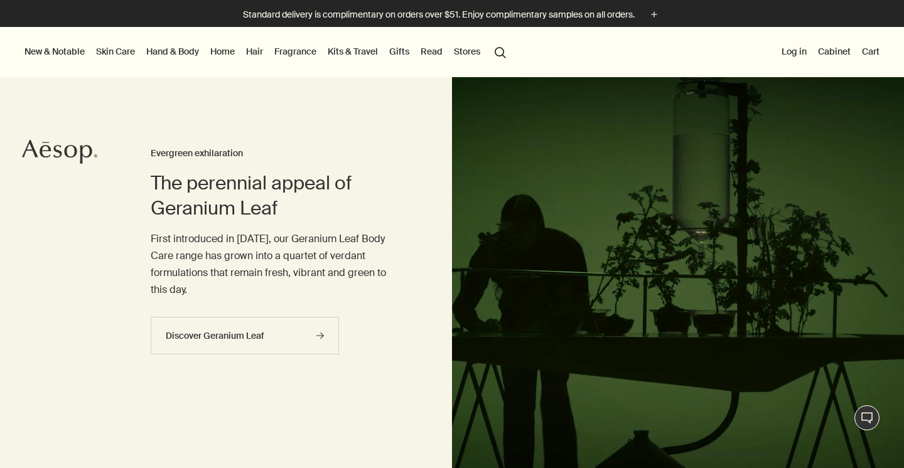
click at [108, 51] on link "Skin Care" at bounding box center [116, 51] width 44 height 16
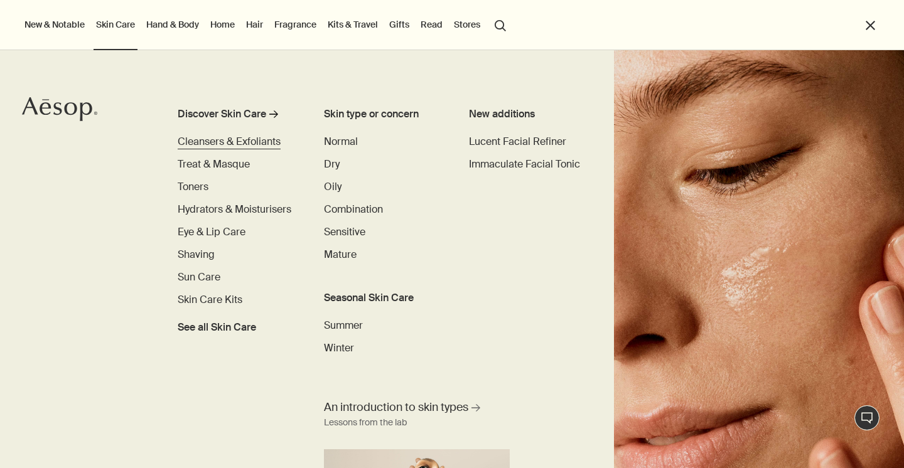
click at [228, 145] on span "Cleansers & Exfoliants" at bounding box center [229, 141] width 103 height 13
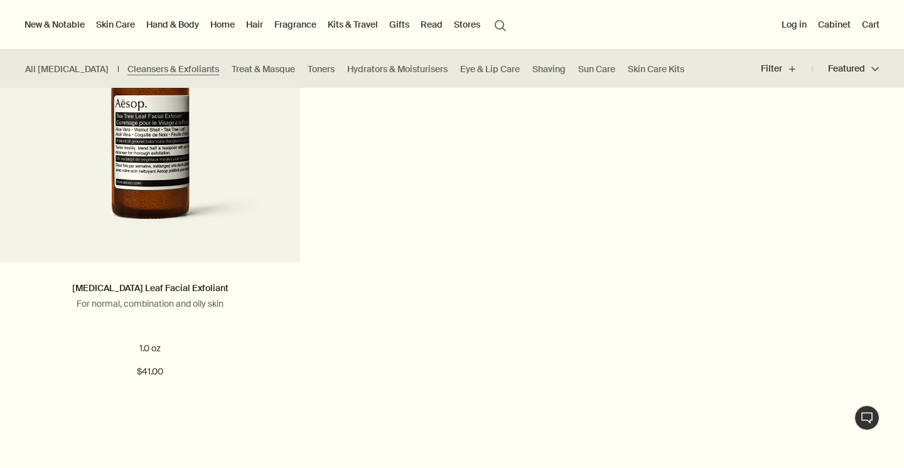
scroll to position [2688, 0]
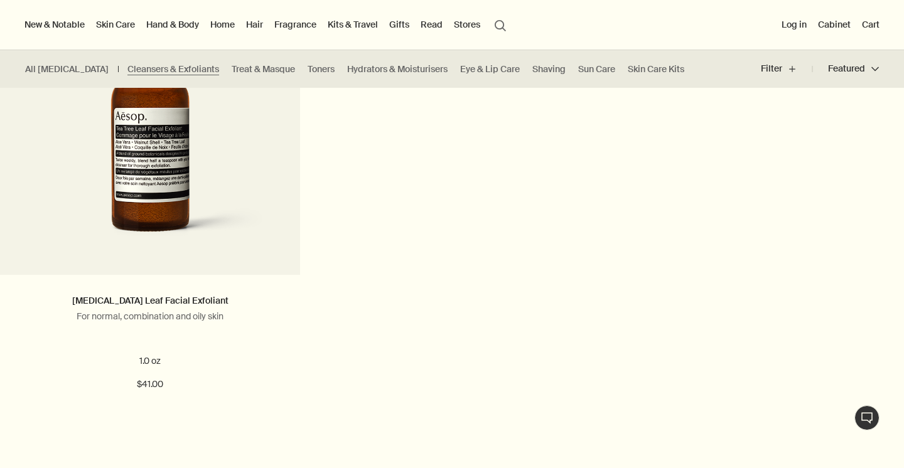
click at [186, 29] on link "Hand & Body" at bounding box center [173, 24] width 58 height 16
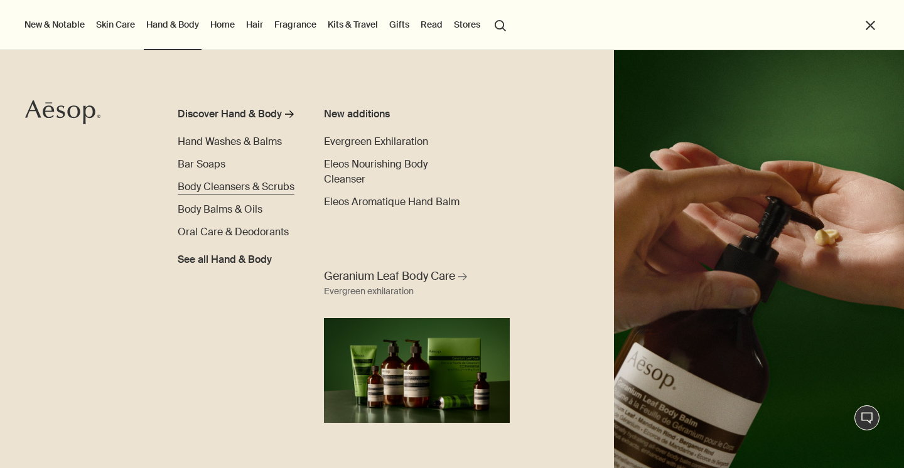
click at [220, 186] on span "Body Cleansers & Scrubs" at bounding box center [236, 186] width 117 height 13
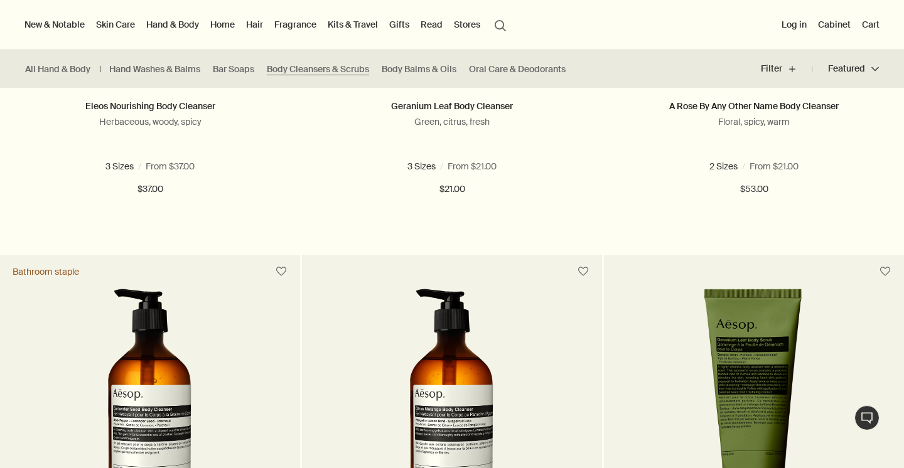
scroll to position [409, 0]
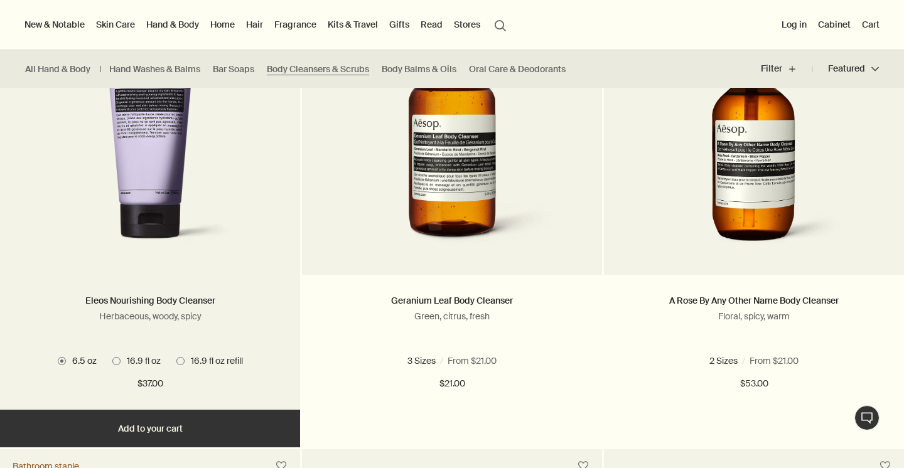
click at [116, 361] on span at bounding box center [116, 361] width 8 height 8
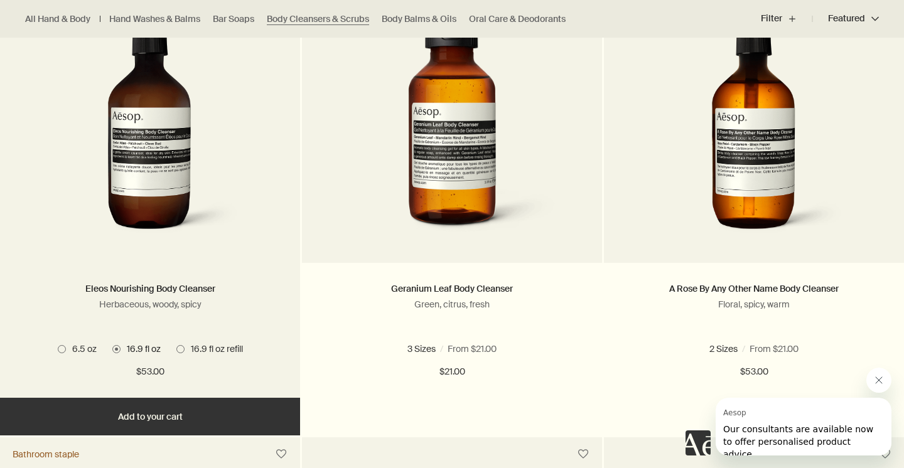
scroll to position [441, 0]
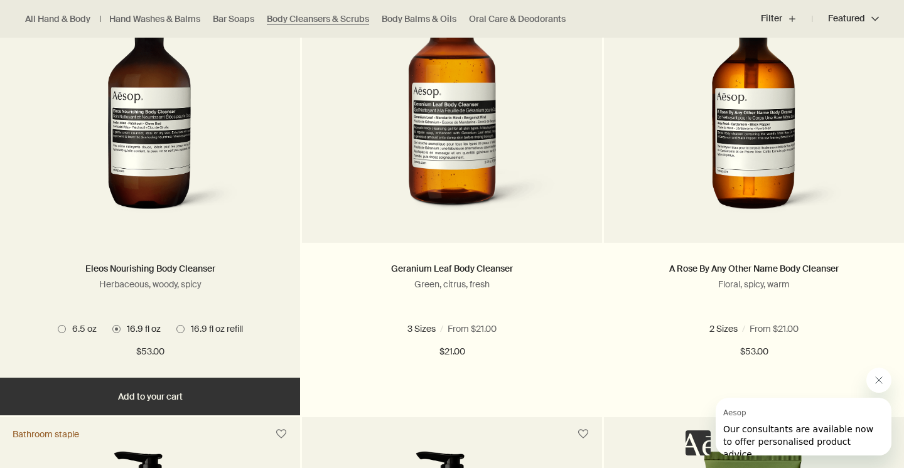
click at [72, 327] on span "6.5 oz" at bounding box center [81, 328] width 31 height 11
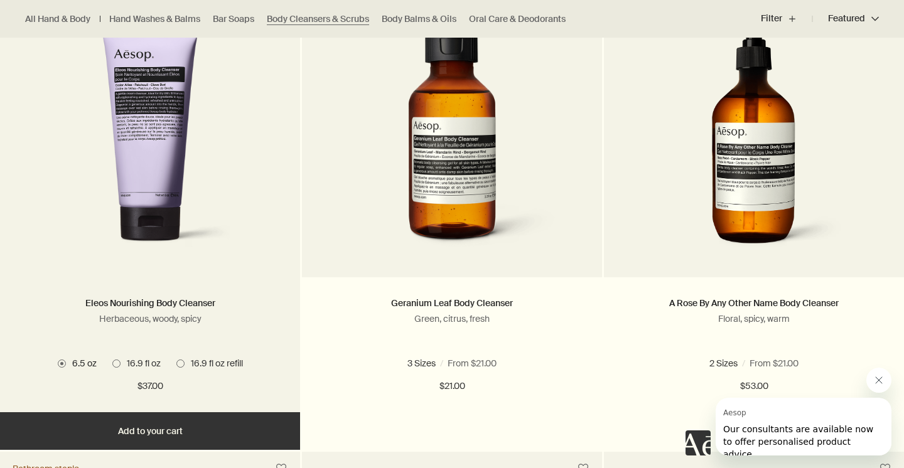
scroll to position [407, 0]
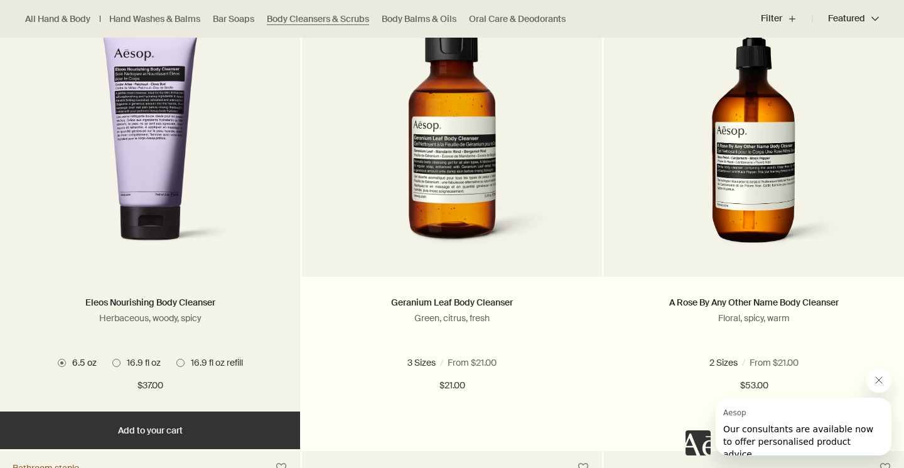
click at [144, 360] on span "16.9 fl oz" at bounding box center [140, 362] width 40 height 11
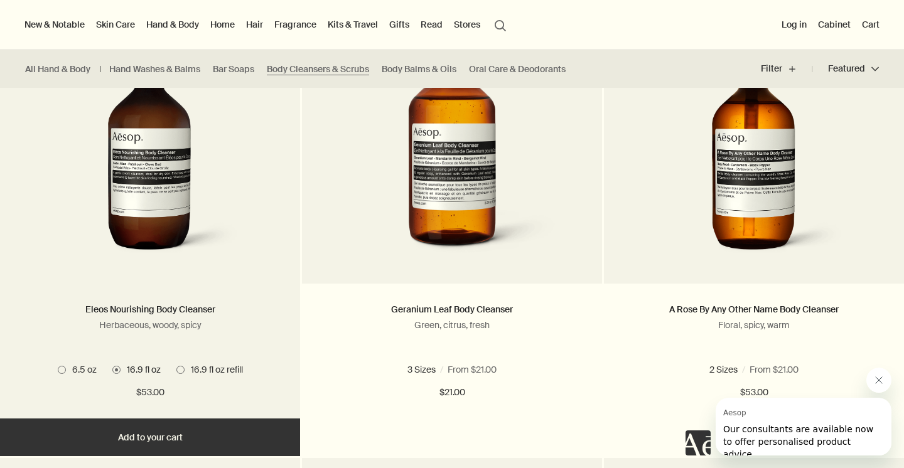
scroll to position [399, 0]
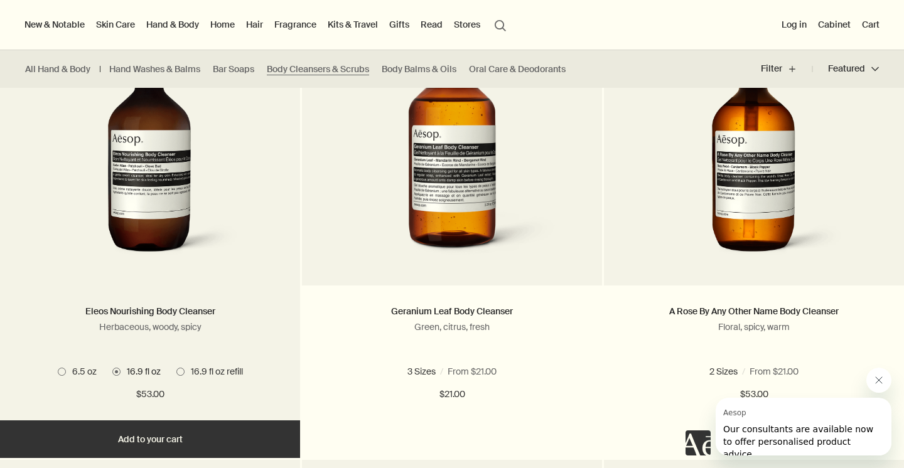
click at [171, 432] on button "Add Add to your cart" at bounding box center [150, 439] width 300 height 38
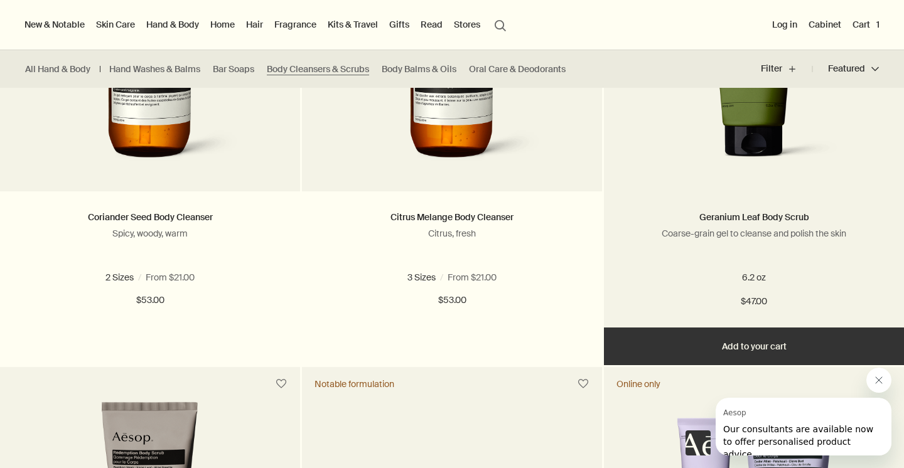
scroll to position [952, 0]
click at [770, 347] on button "Add Add to your cart" at bounding box center [754, 347] width 300 height 38
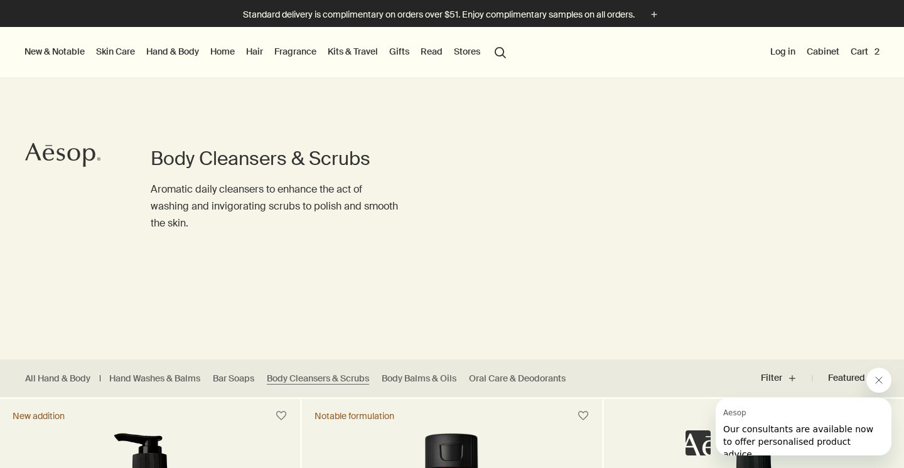
scroll to position [0, 0]
click at [175, 51] on link "Hand & Body" at bounding box center [173, 51] width 58 height 16
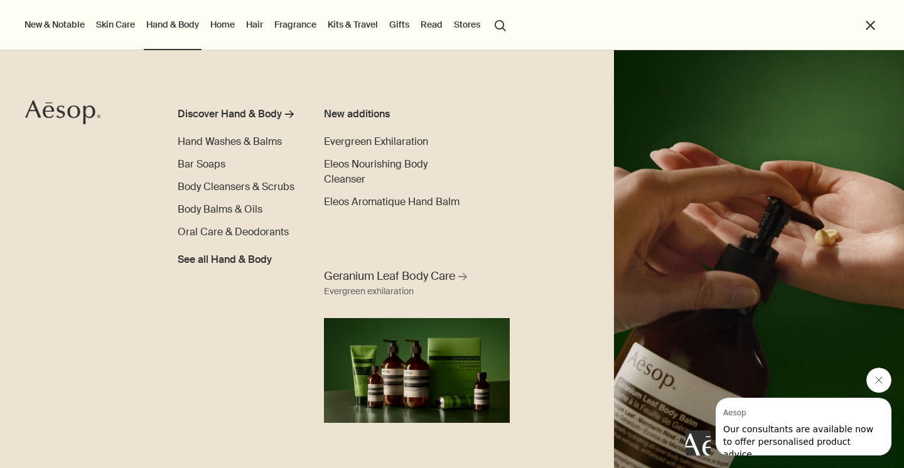
click at [124, 21] on link "Skin Care" at bounding box center [116, 24] width 44 height 16
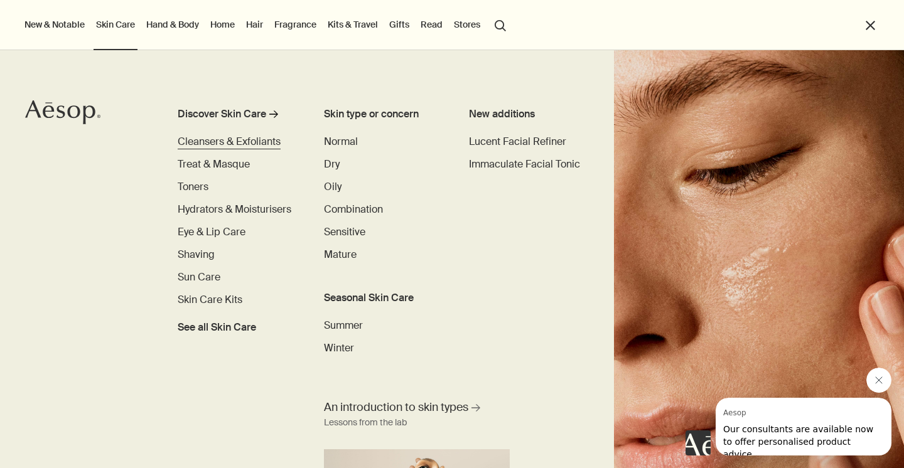
click at [208, 144] on span "Cleansers & Exfoliants" at bounding box center [229, 141] width 103 height 13
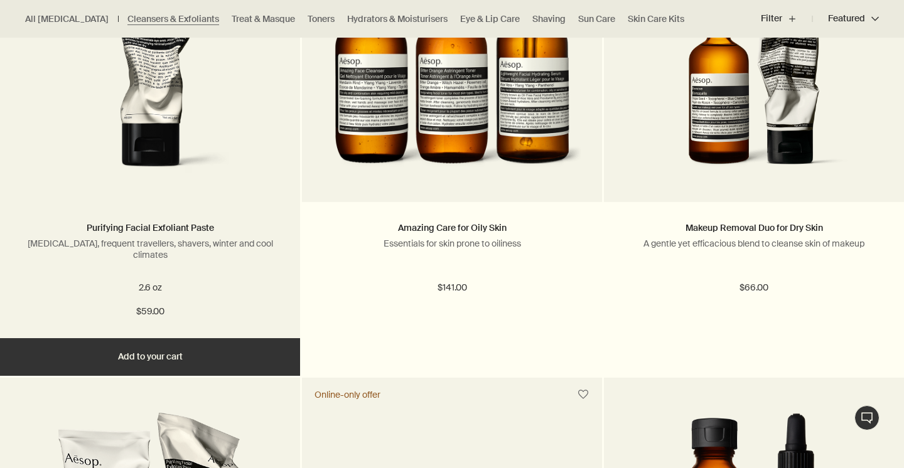
scroll to position [1864, 0]
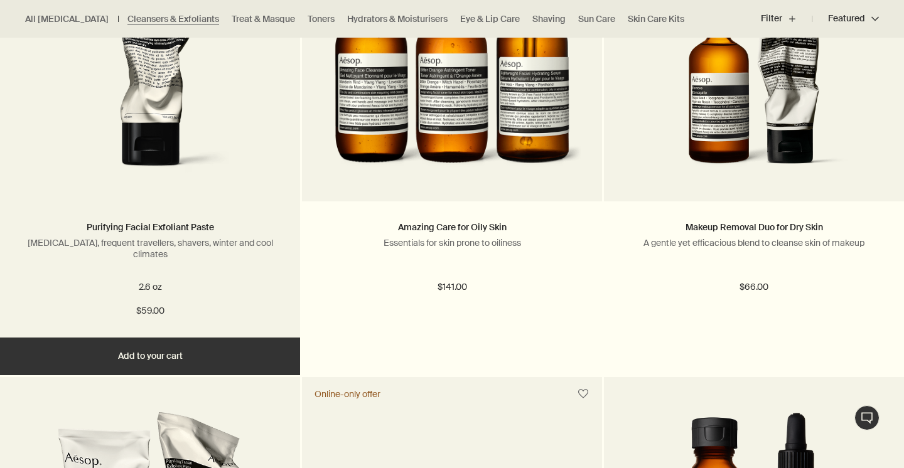
click at [208, 350] on button "Add Add to your cart" at bounding box center [150, 357] width 300 height 38
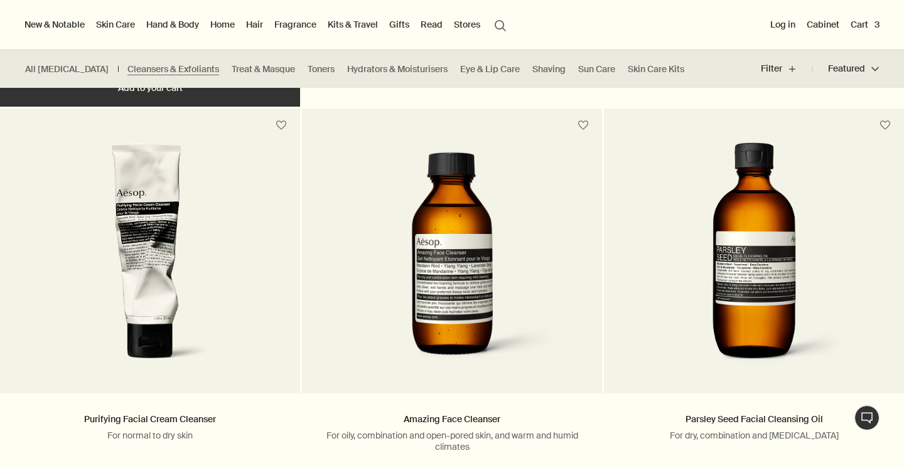
scroll to position [676, 0]
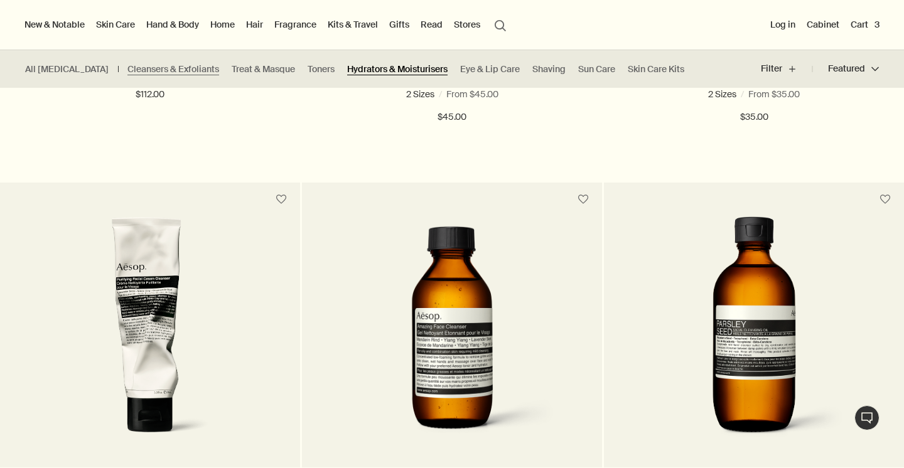
click at [347, 68] on link "Hydrators & Moisturisers" at bounding box center [397, 69] width 100 height 12
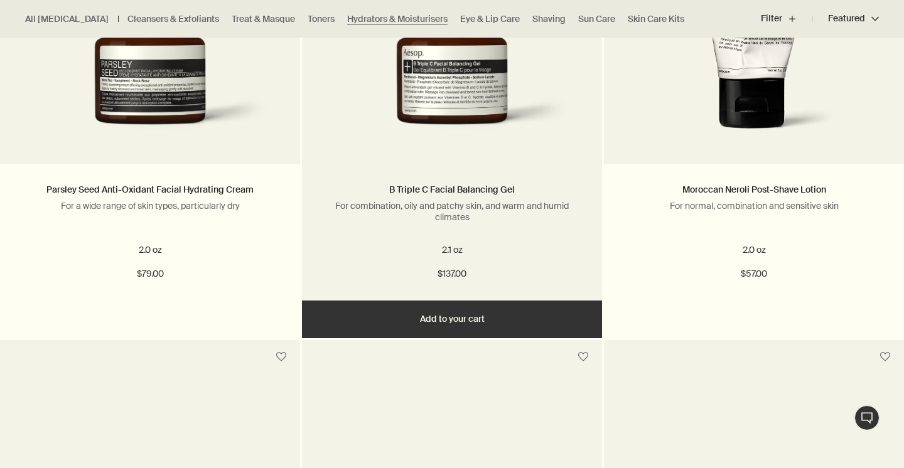
scroll to position [1450, 0]
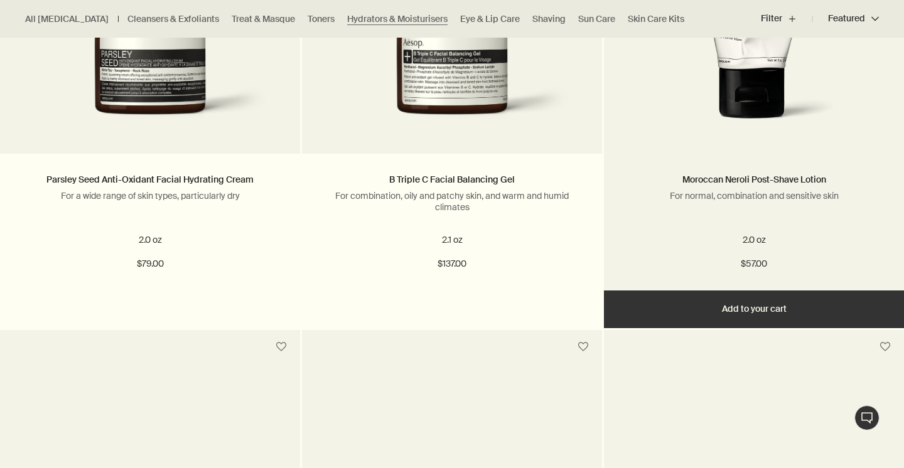
click at [754, 302] on button "Add Add to your cart" at bounding box center [754, 310] width 300 height 38
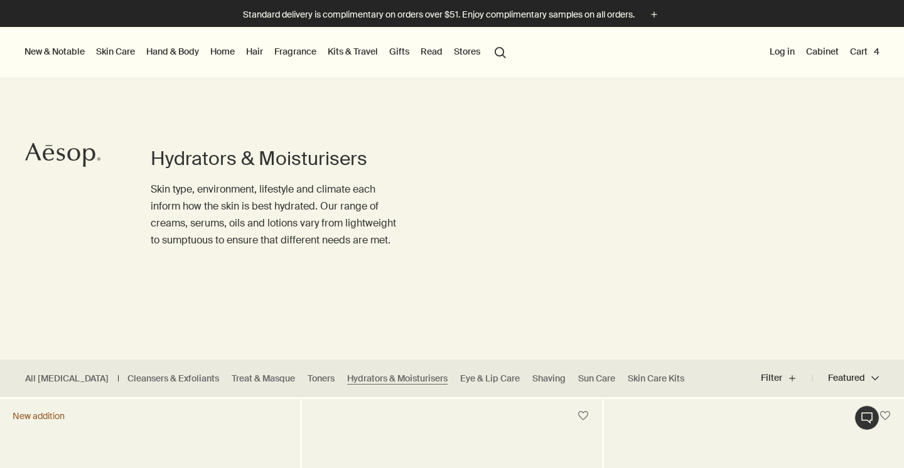
scroll to position [0, 0]
click at [870, 48] on button "Cart 4" at bounding box center [864, 51] width 35 height 16
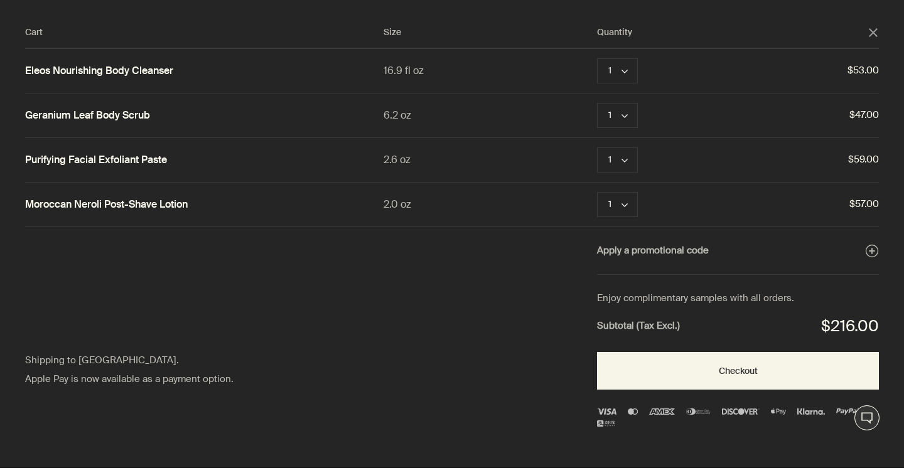
click at [872, 29] on icon "close" at bounding box center [873, 32] width 9 height 9
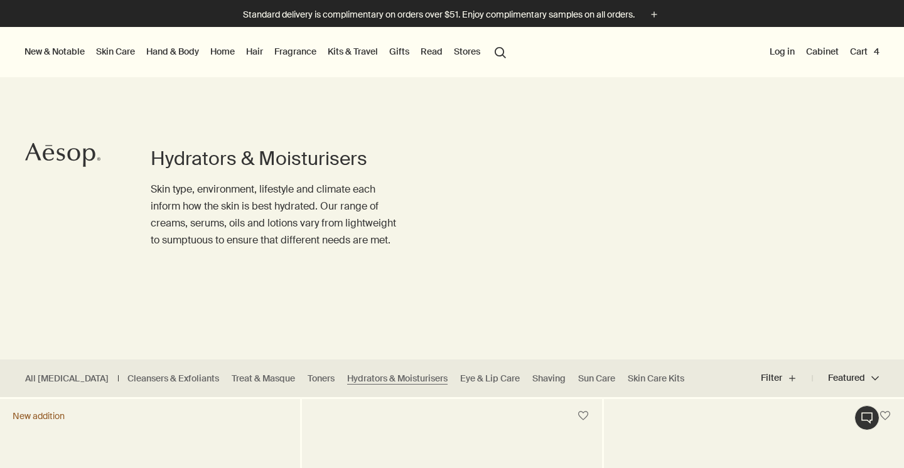
click at [783, 51] on button "Log in" at bounding box center [782, 51] width 30 height 16
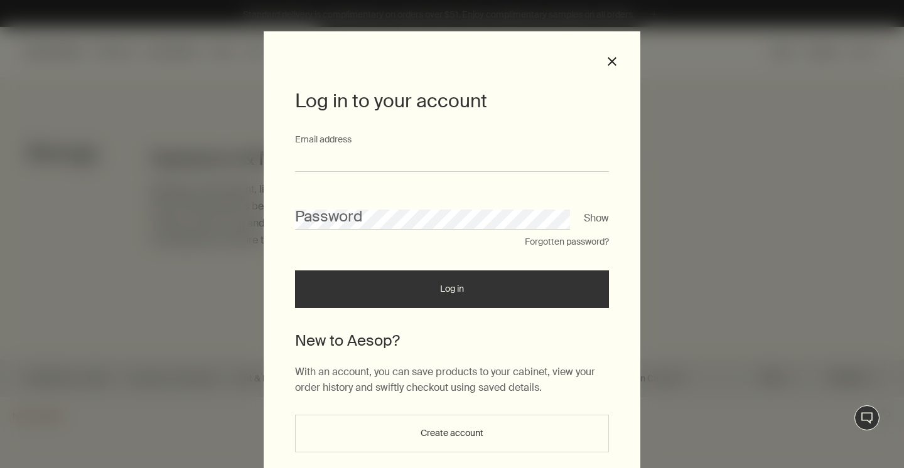
type input "**********"
click at [452, 292] on button "Log in" at bounding box center [452, 289] width 314 height 38
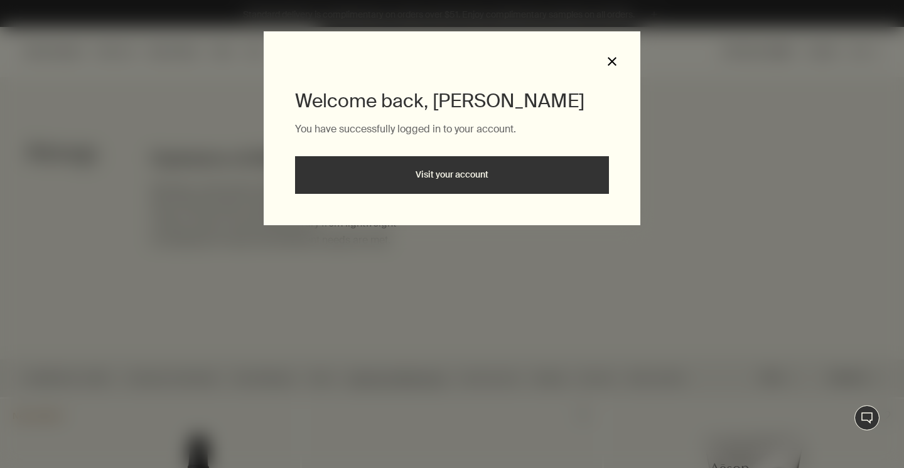
click at [610, 62] on button "close" at bounding box center [611, 61] width 11 height 11
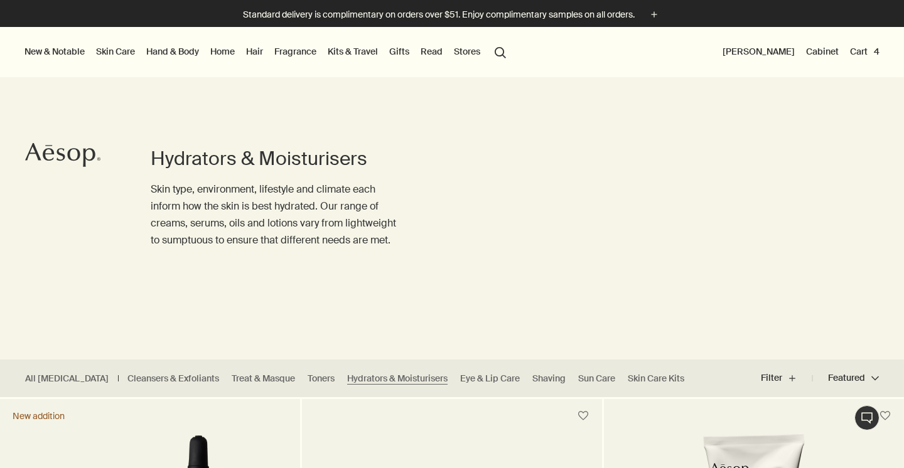
click at [867, 55] on button "Cart 4" at bounding box center [864, 51] width 35 height 16
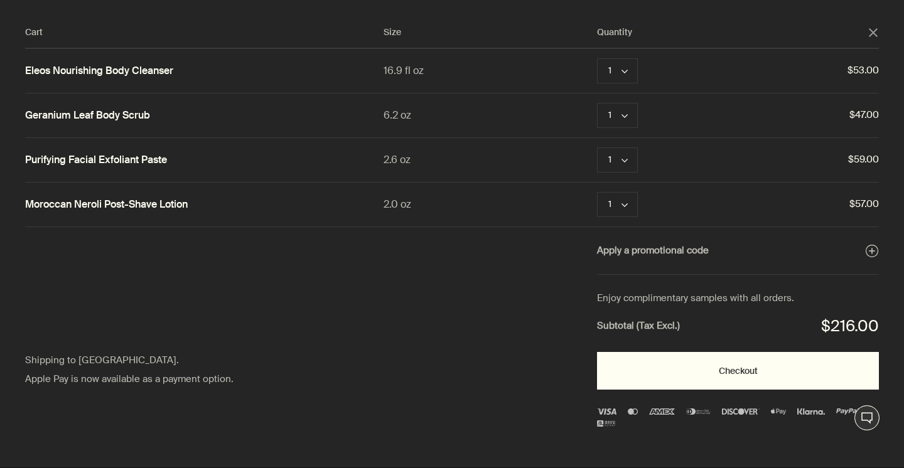
click at [692, 367] on button "Checkout" at bounding box center [738, 371] width 282 height 38
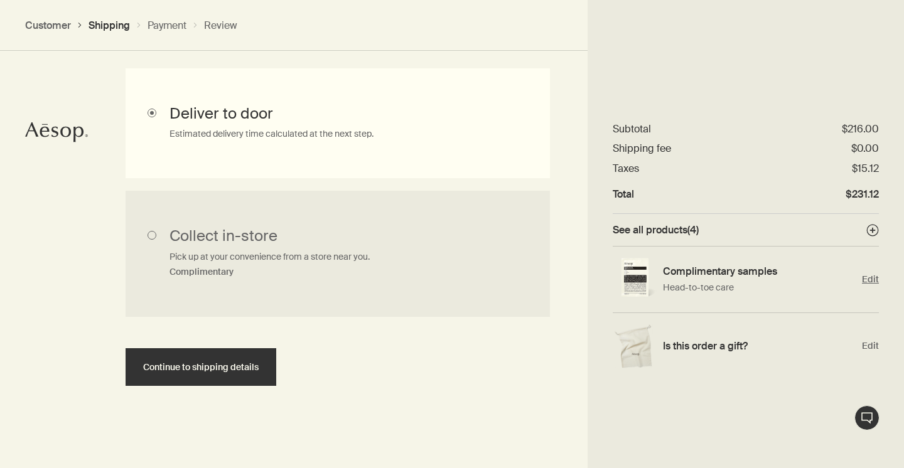
scroll to position [378, 0]
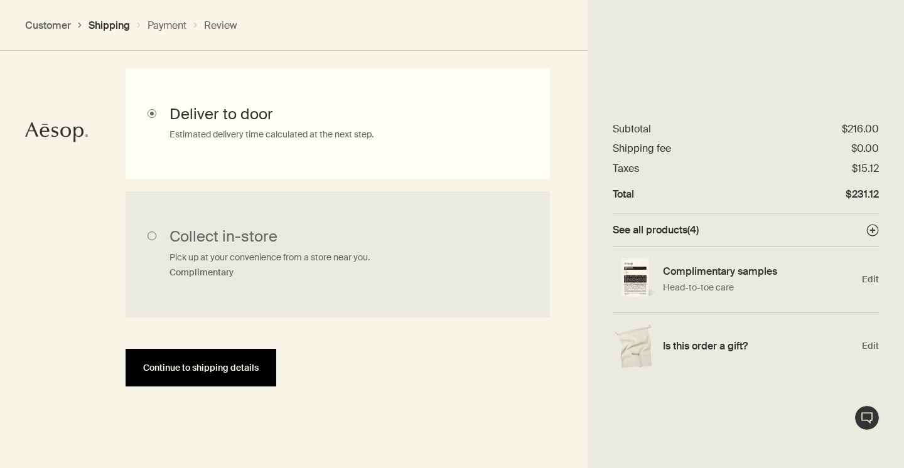
click at [202, 364] on span "Continue to shipping details" at bounding box center [200, 367] width 115 height 9
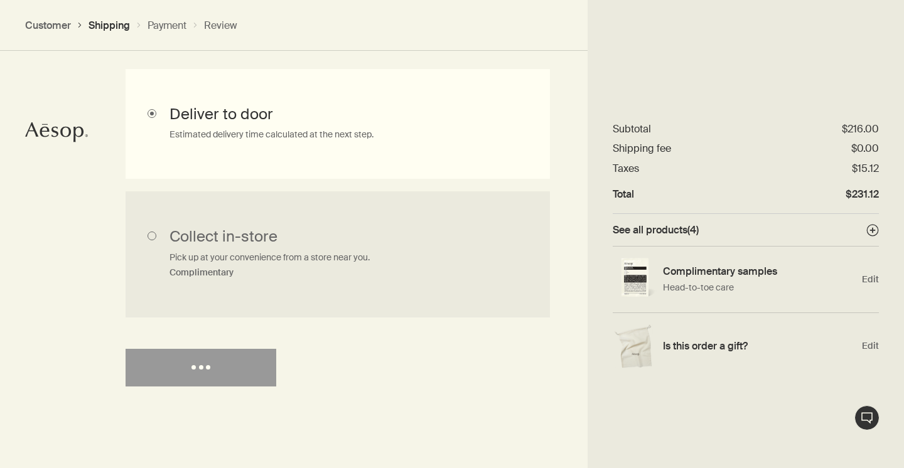
select select "US"
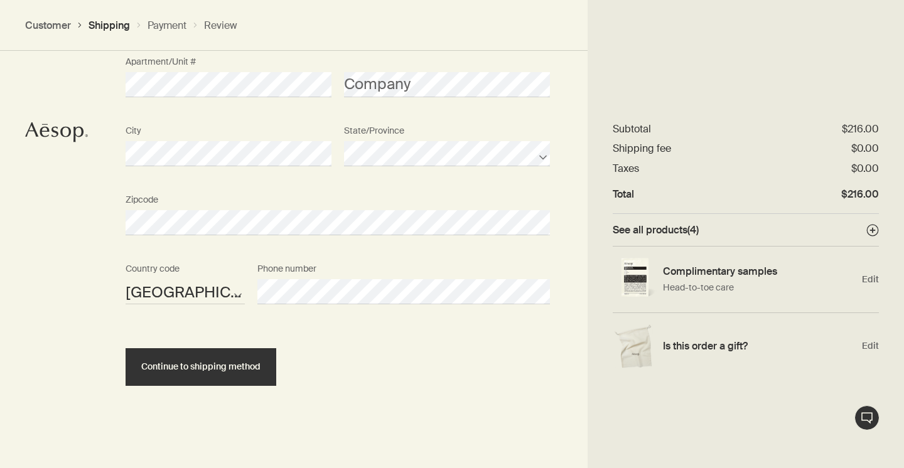
scroll to position [865, 0]
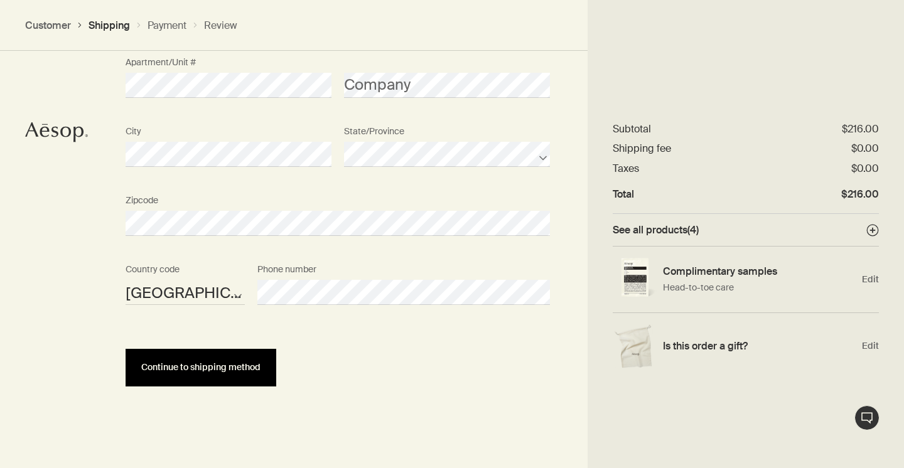
click at [188, 375] on button "Continue to shipping method" at bounding box center [201, 368] width 151 height 38
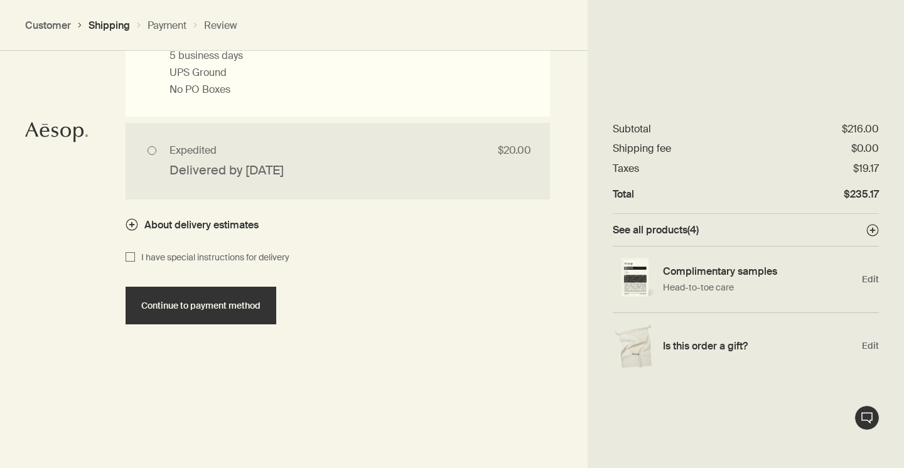
scroll to position [1274, 0]
click at [232, 325] on button "Continue to payment method" at bounding box center [201, 306] width 151 height 38
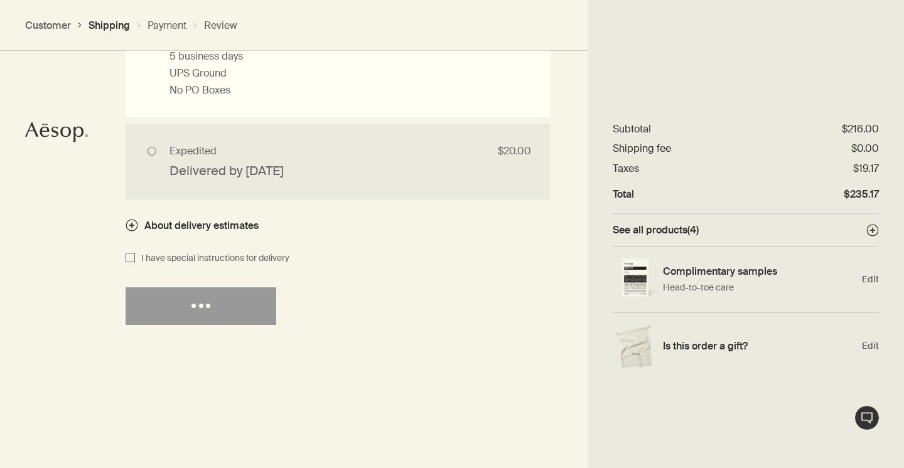
select select "US"
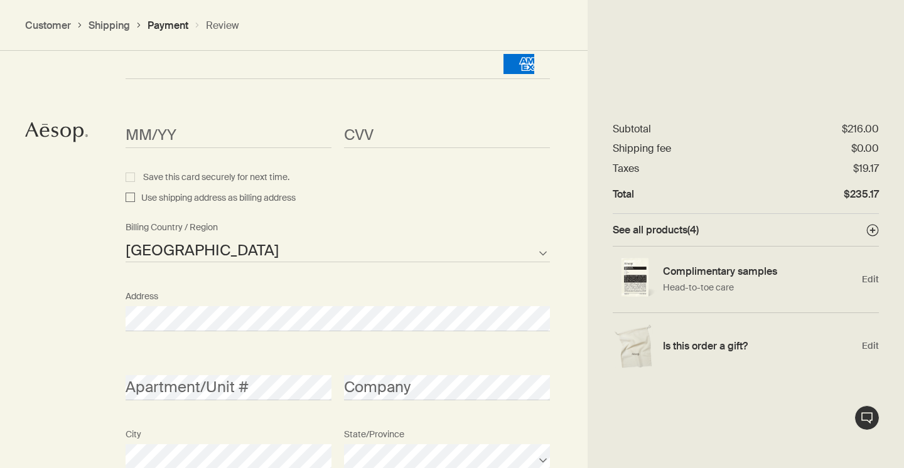
scroll to position [1299, 0]
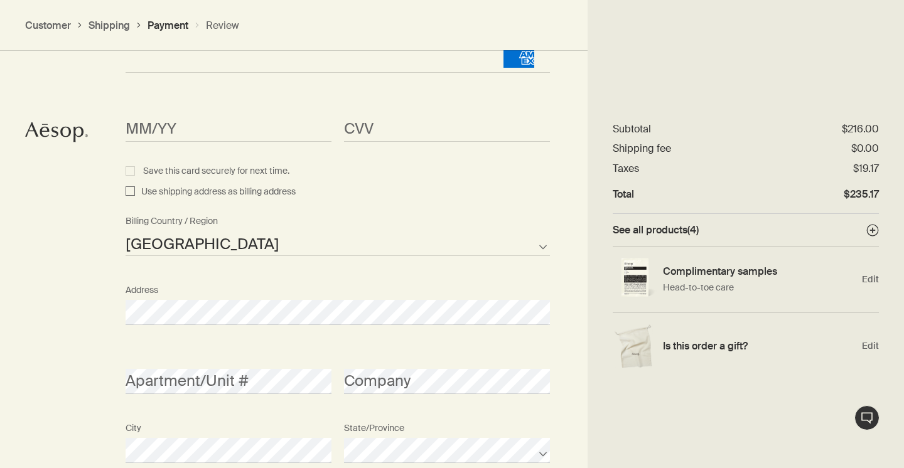
click at [237, 134] on span "<p>Your browser does not support iframes.</p>" at bounding box center [229, 129] width 206 height 25
click at [237, 117] on span "<p>Your browser does not support iframes.</p>" at bounding box center [229, 129] width 206 height 25
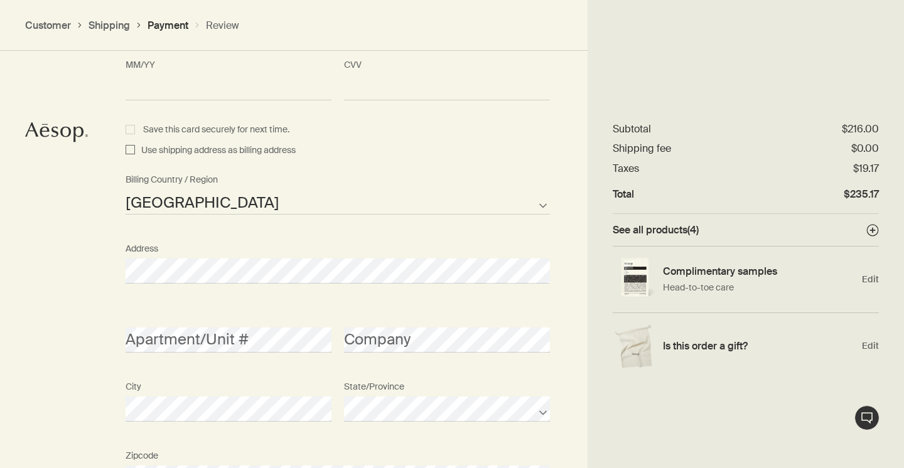
scroll to position [1331, 1]
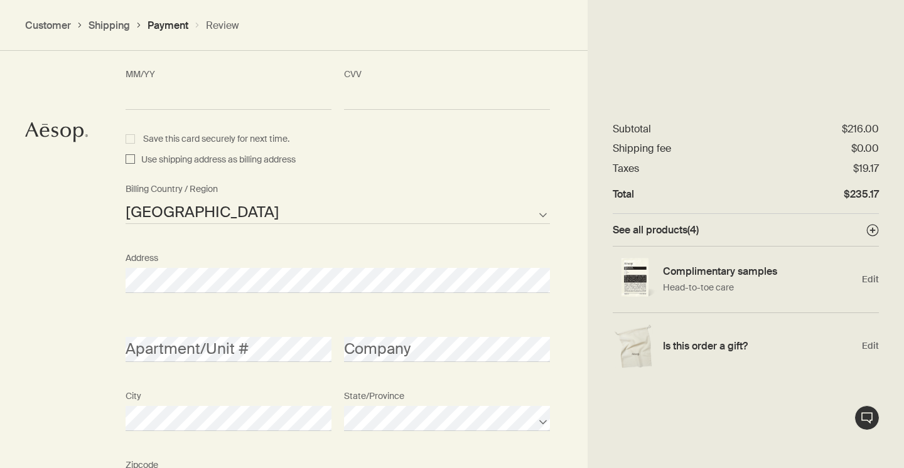
click at [247, 157] on span "Use shipping address as billing address" at bounding box center [215, 160] width 161 height 15
click at [135, 157] on input "Use shipping address as billing address" at bounding box center [130, 160] width 9 height 15
checkbox input "true"
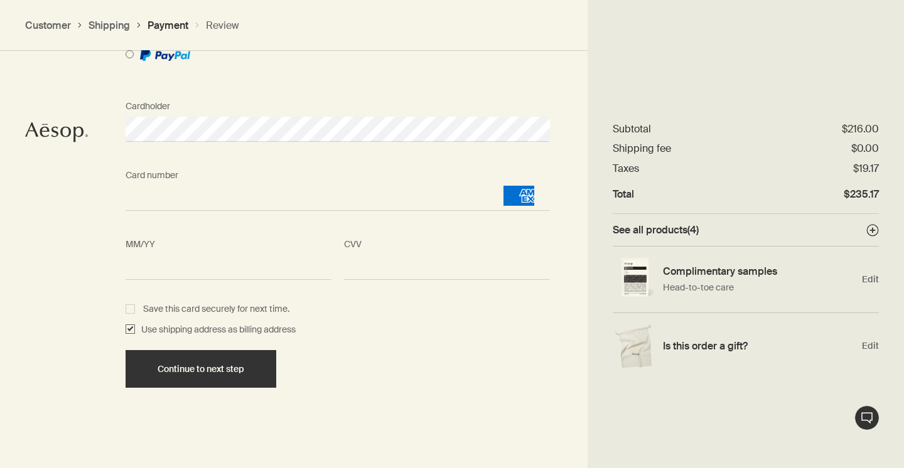
scroll to position [1160, 0]
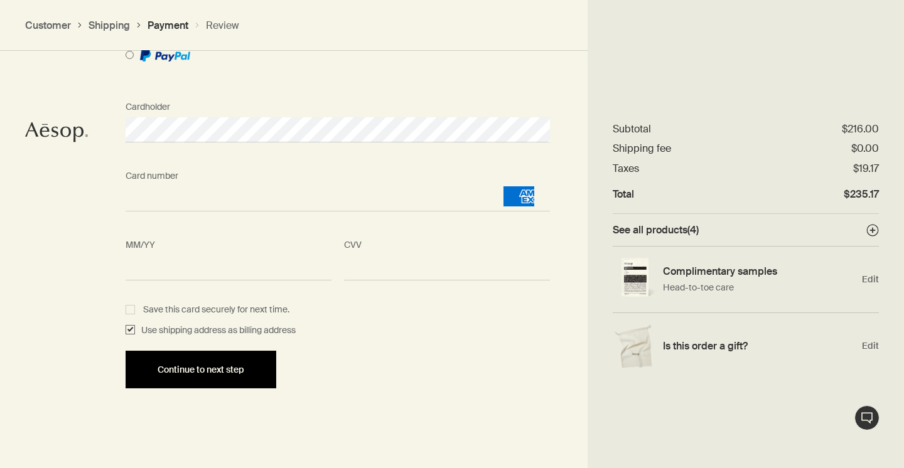
click at [250, 380] on button "Continue to next step" at bounding box center [201, 370] width 151 height 38
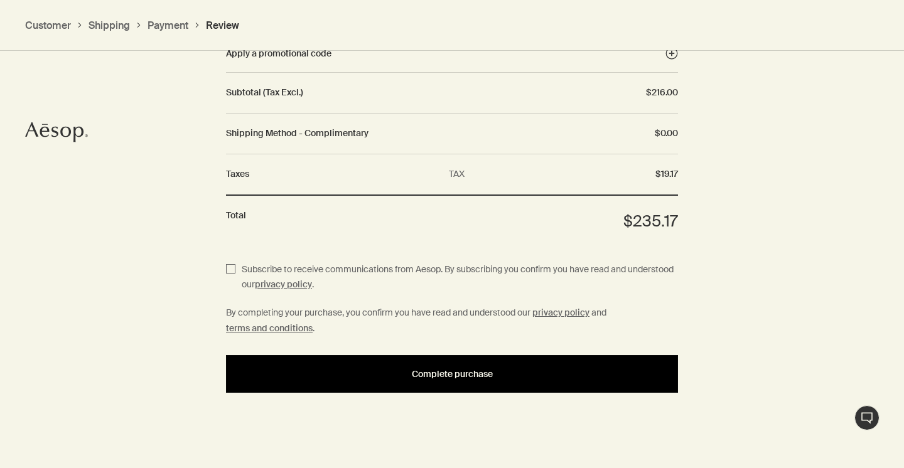
scroll to position [1614, 0]
click at [462, 370] on span "Complete purchase" at bounding box center [452, 374] width 81 height 9
